Goal: Transaction & Acquisition: Obtain resource

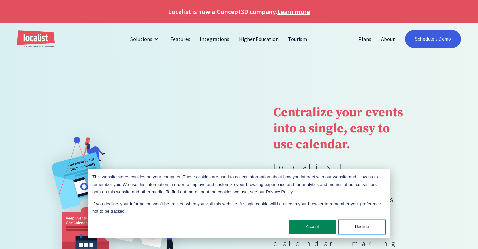
click at [373, 227] on button "Decline" at bounding box center [361, 226] width 47 height 14
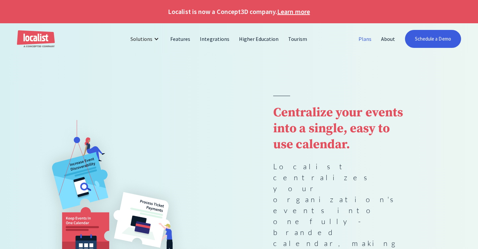
click at [365, 39] on link "Plans" at bounding box center [365, 39] width 23 height 16
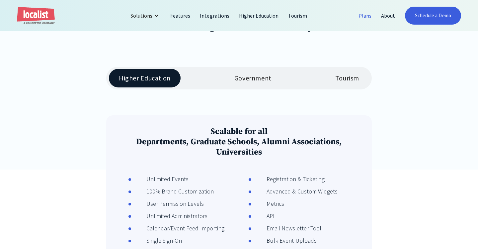
scroll to position [120, 0]
click at [262, 79] on div "Government" at bounding box center [252, 77] width 37 height 8
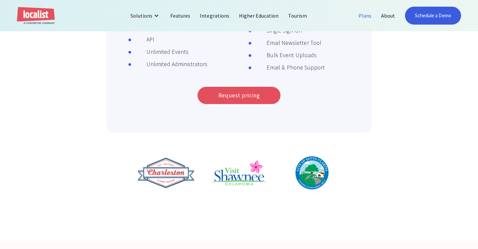
scroll to position [302, 0]
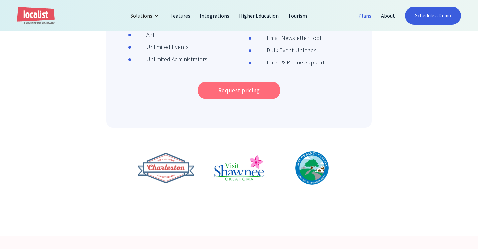
click at [261, 93] on link "Request pricing" at bounding box center [239, 90] width 83 height 17
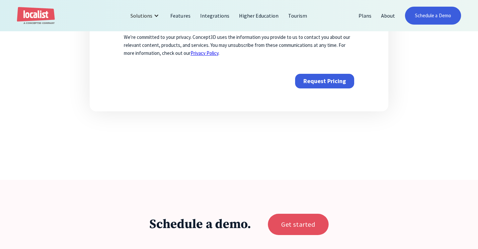
scroll to position [374, 0]
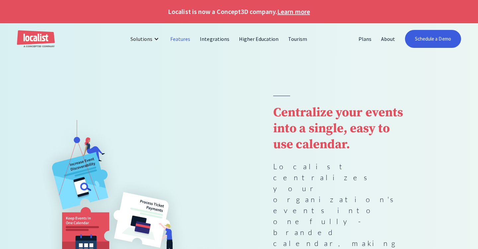
click at [184, 39] on link "Features" at bounding box center [181, 39] width 30 height 16
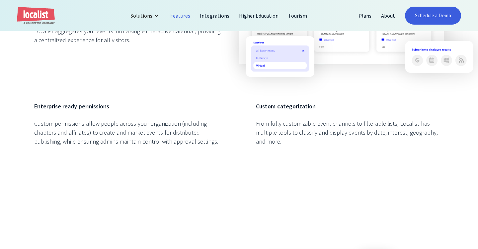
scroll to position [741, 0]
